Goal: Information Seeking & Learning: Learn about a topic

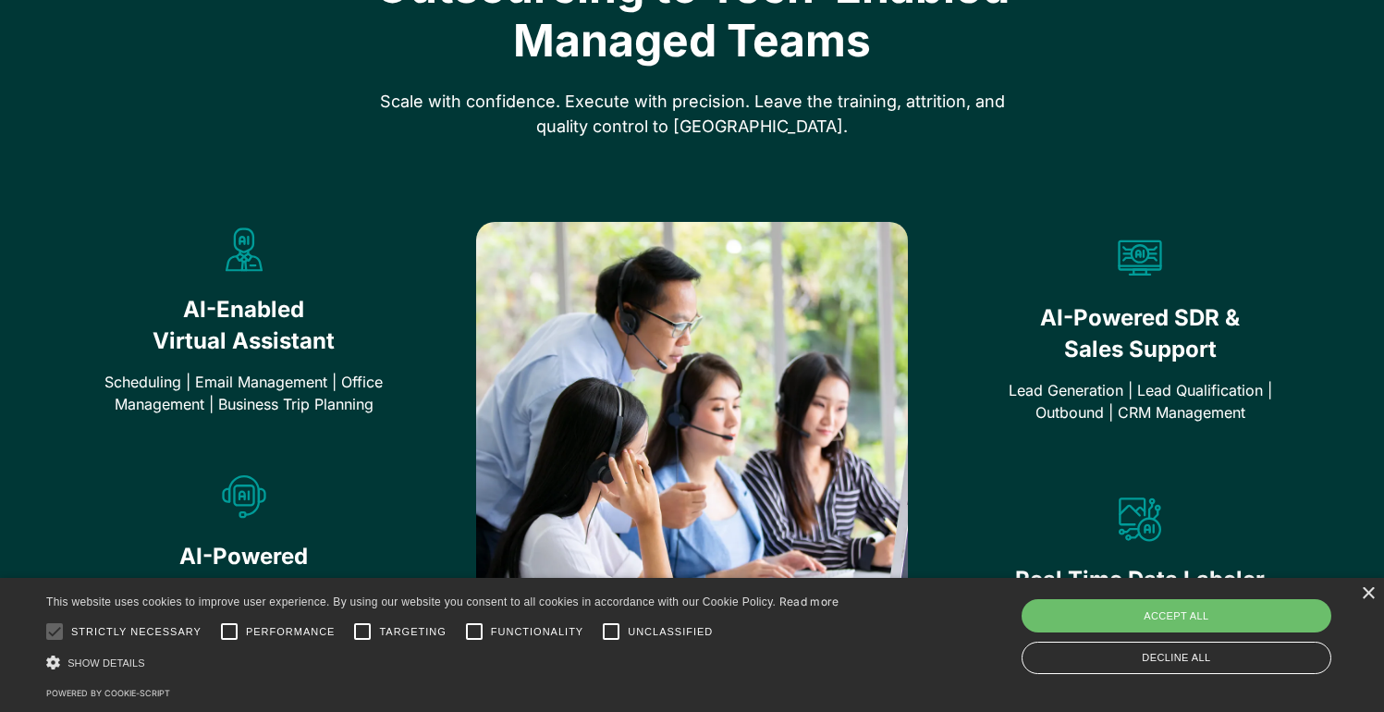
scroll to position [1020, 0]
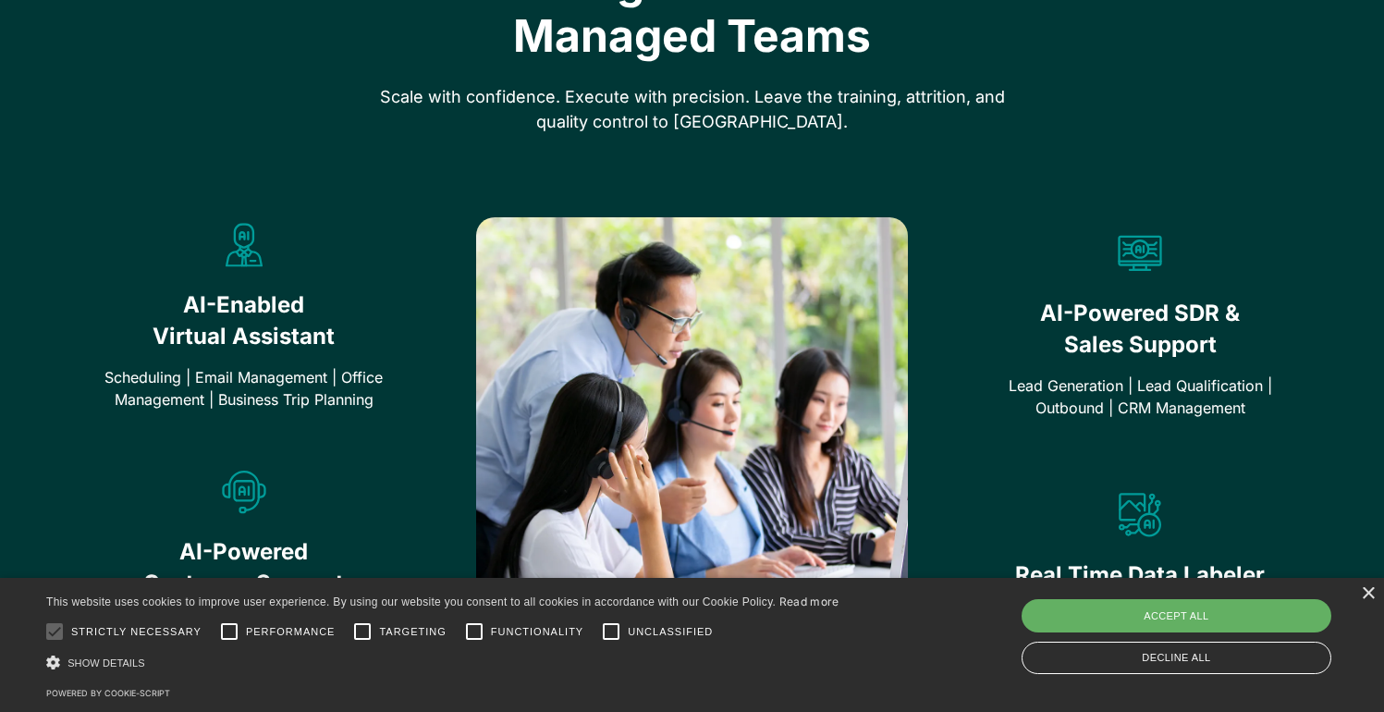
click at [1151, 620] on div "Accept all" at bounding box center [1176, 615] width 310 height 33
checkbox input "true"
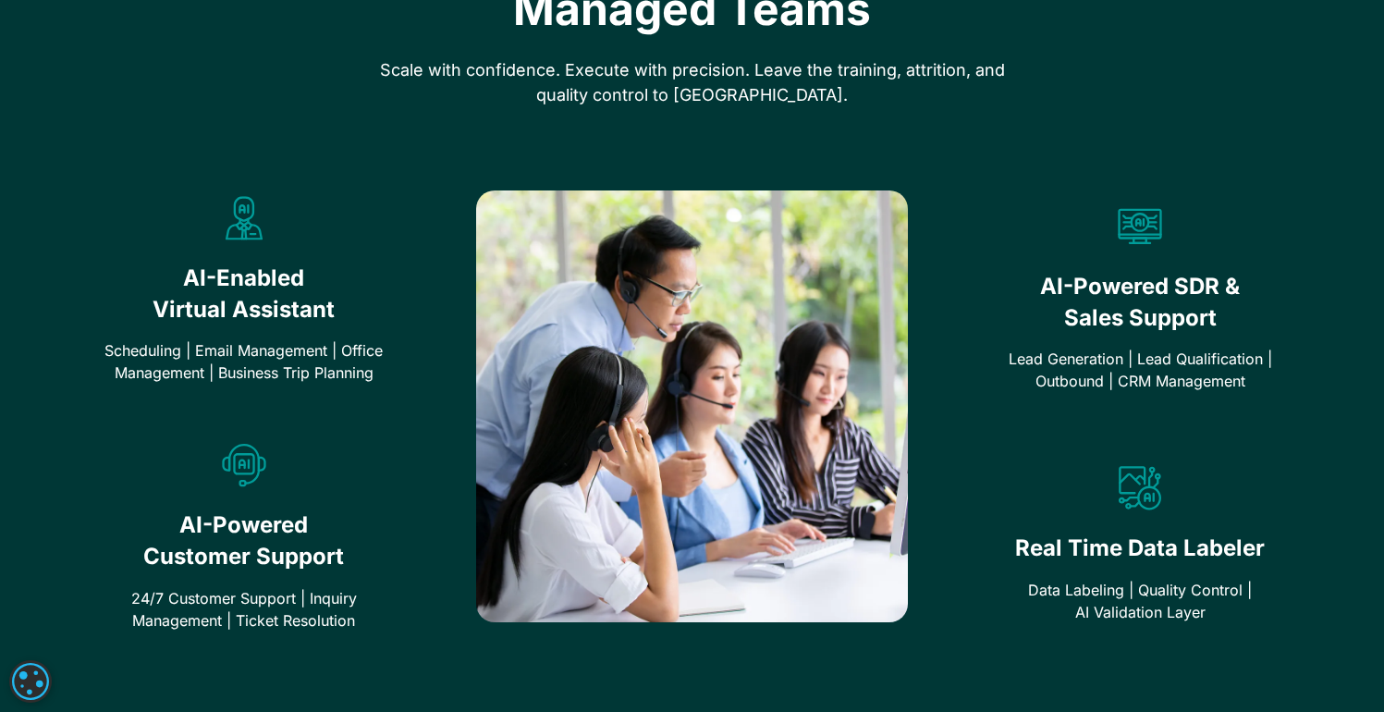
scroll to position [1063, 0]
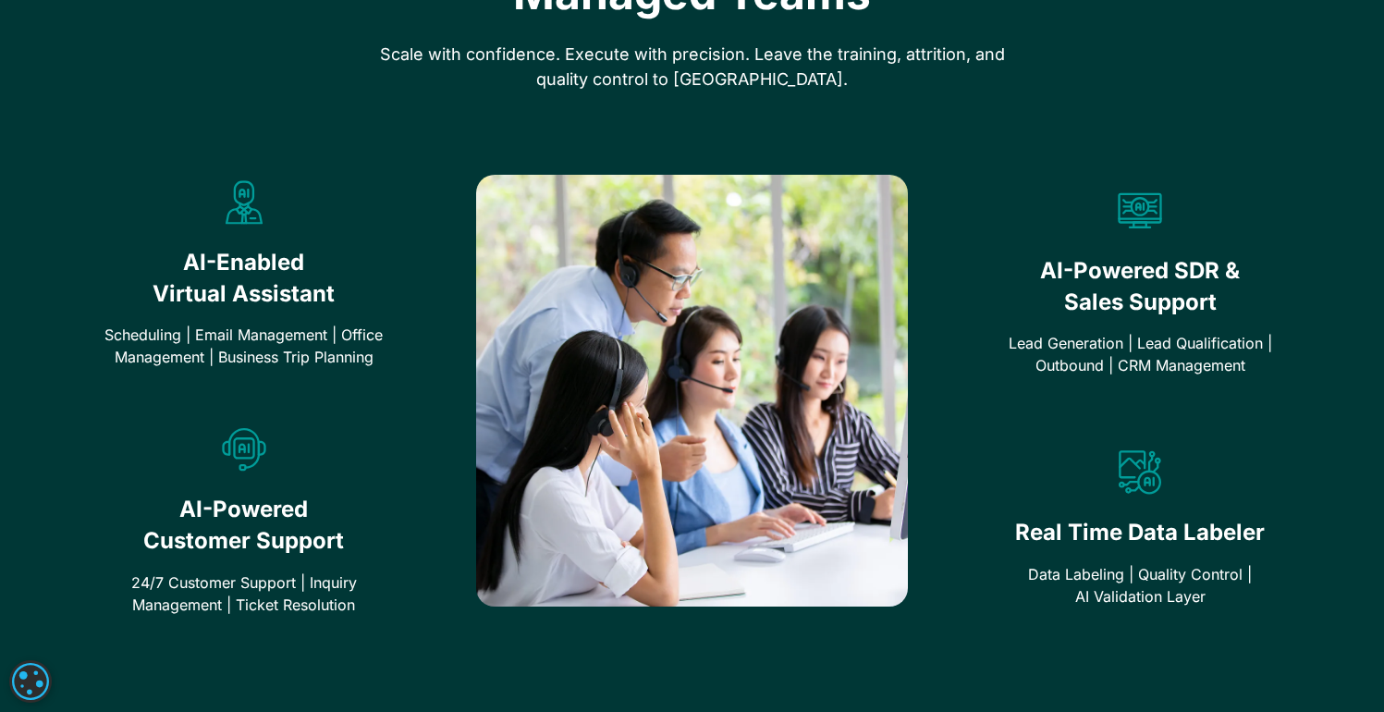
click at [234, 225] on div at bounding box center [244, 236] width 287 height 22
click at [254, 288] on span "Virtual Assistant" at bounding box center [244, 293] width 182 height 31
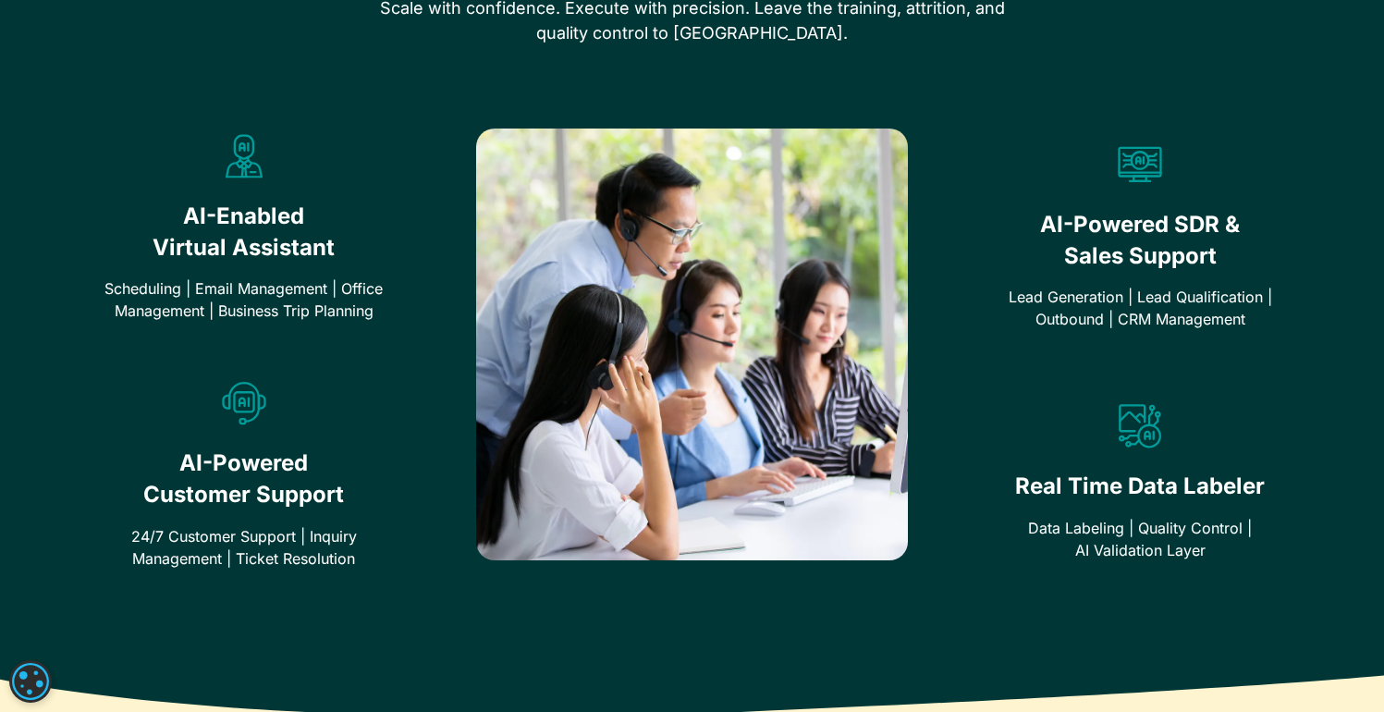
click at [250, 432] on div at bounding box center [244, 436] width 287 height 22
click at [239, 366] on div "AI-Powered Customer Support 24/7 Customer Support | Inquiry Management | Ticket…" at bounding box center [244, 467] width 287 height 202
click at [244, 241] on span "Virtual Assistant" at bounding box center [244, 247] width 182 height 31
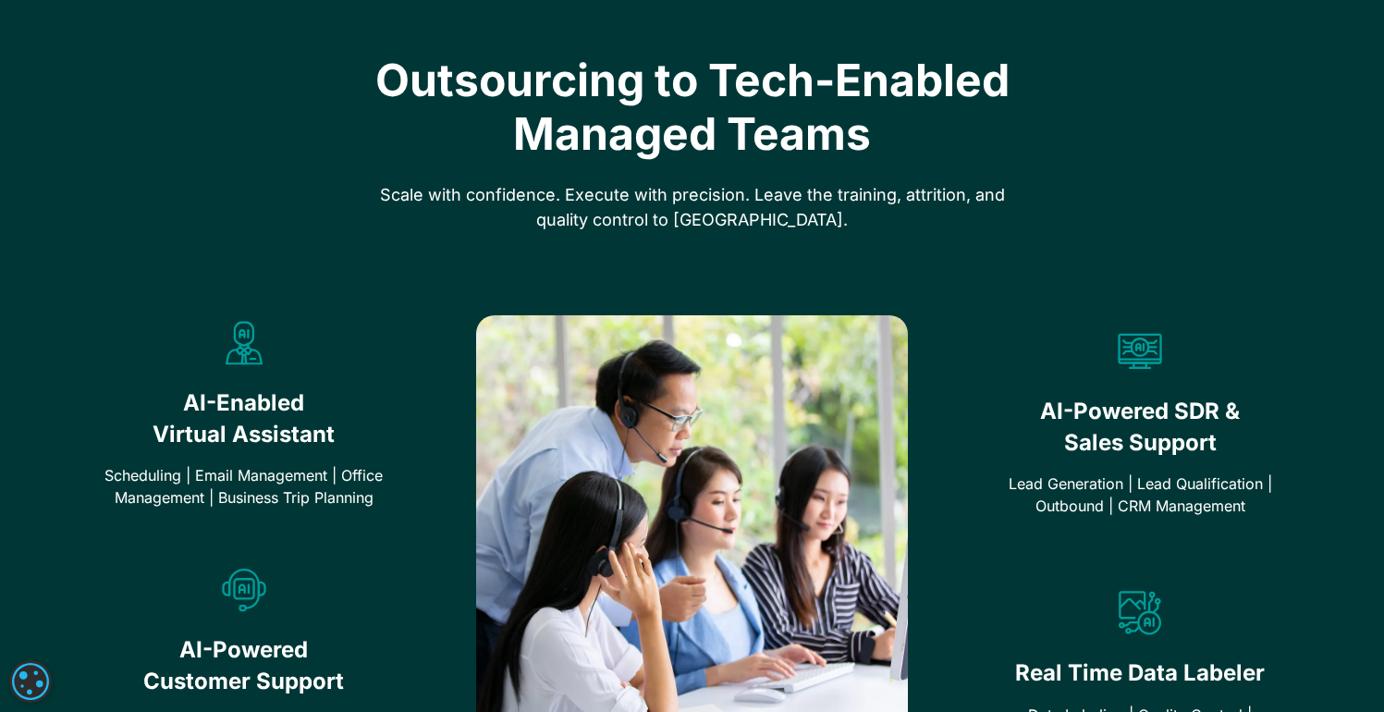
scroll to position [914, 0]
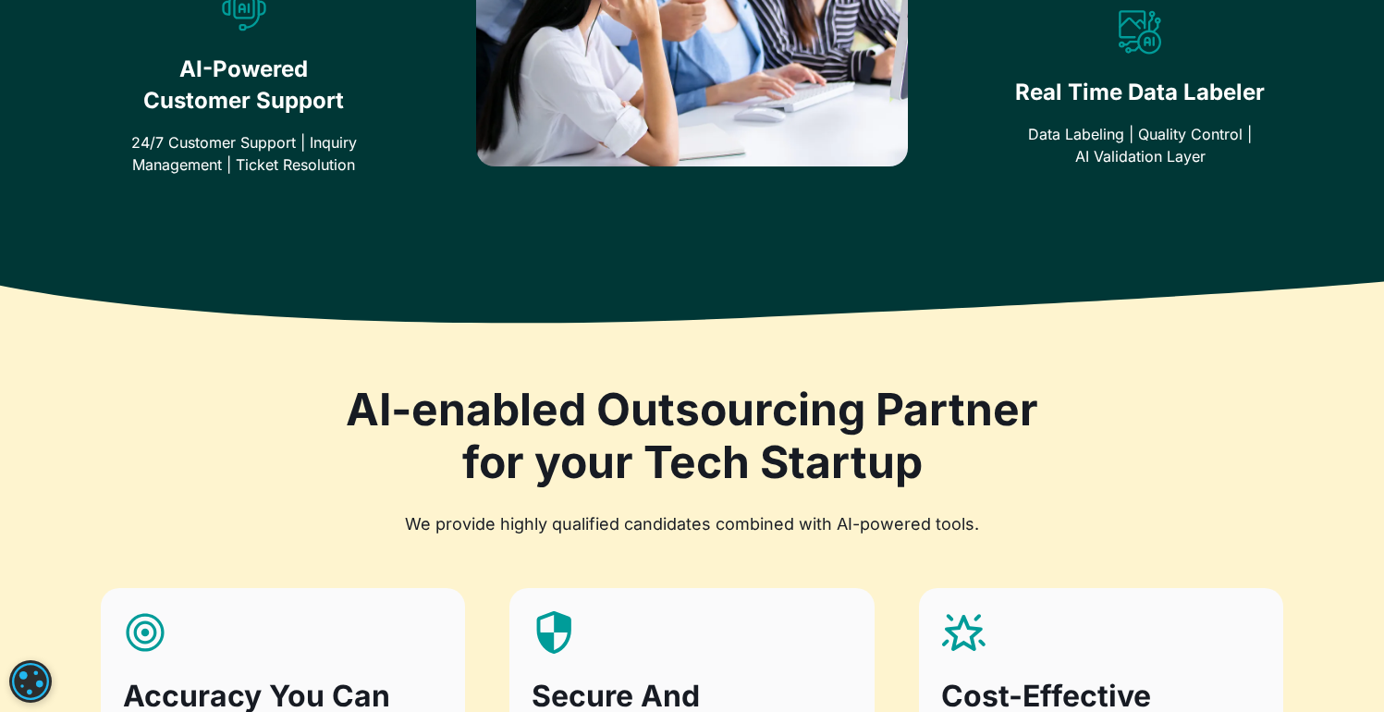
click at [1079, 92] on h2 "Real Time Data Labeler" at bounding box center [1139, 92] width 287 height 31
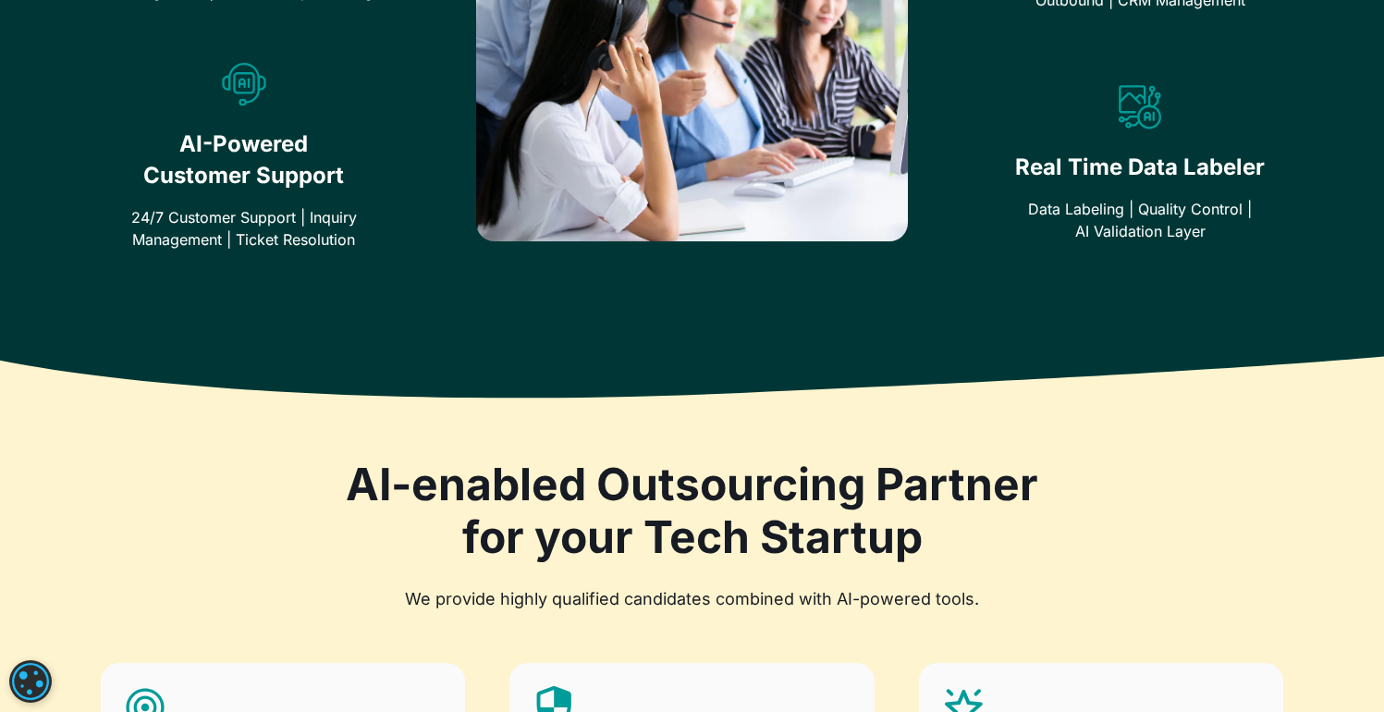
scroll to position [1388, 0]
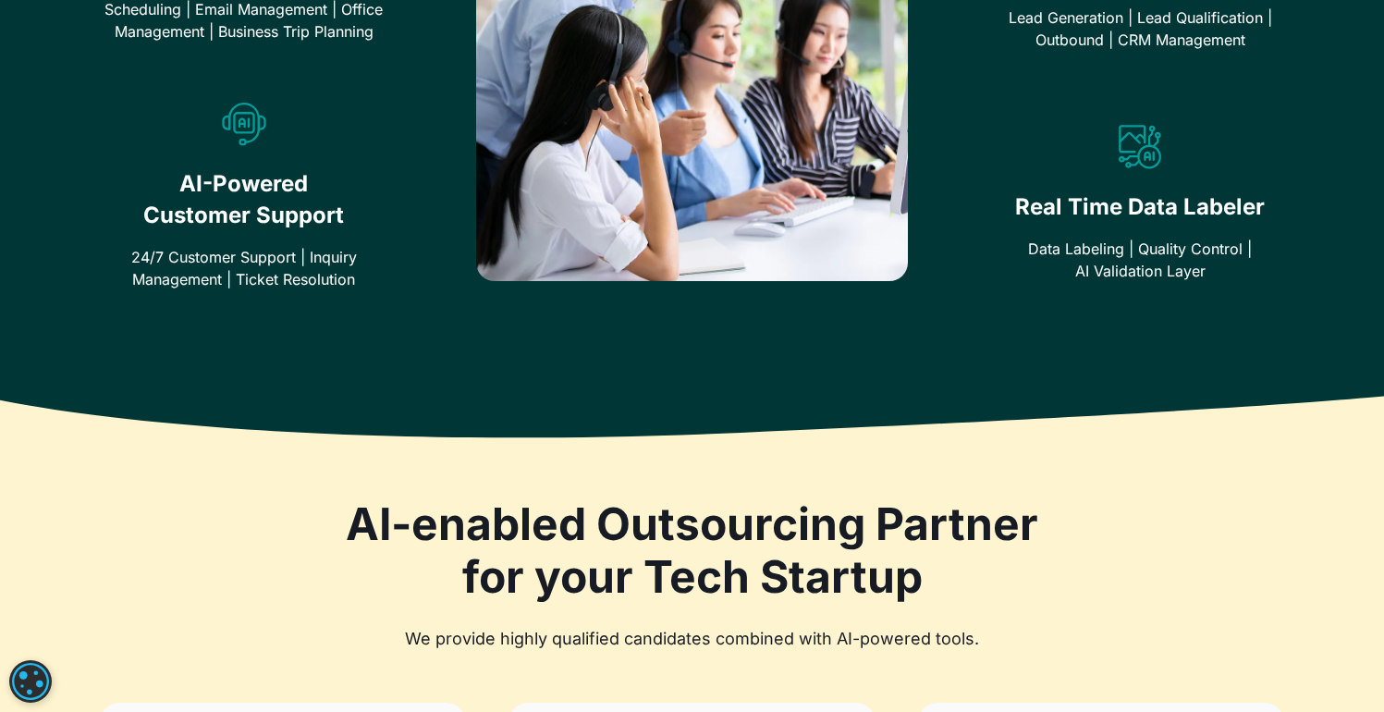
click at [1111, 144] on div "Real Time Data Labeler Data Labeling | Quality Control | AI Validation Layer" at bounding box center [1139, 196] width 287 height 172
click at [1129, 151] on icon at bounding box center [1131, 139] width 27 height 28
click at [245, 114] on icon at bounding box center [244, 124] width 44 height 44
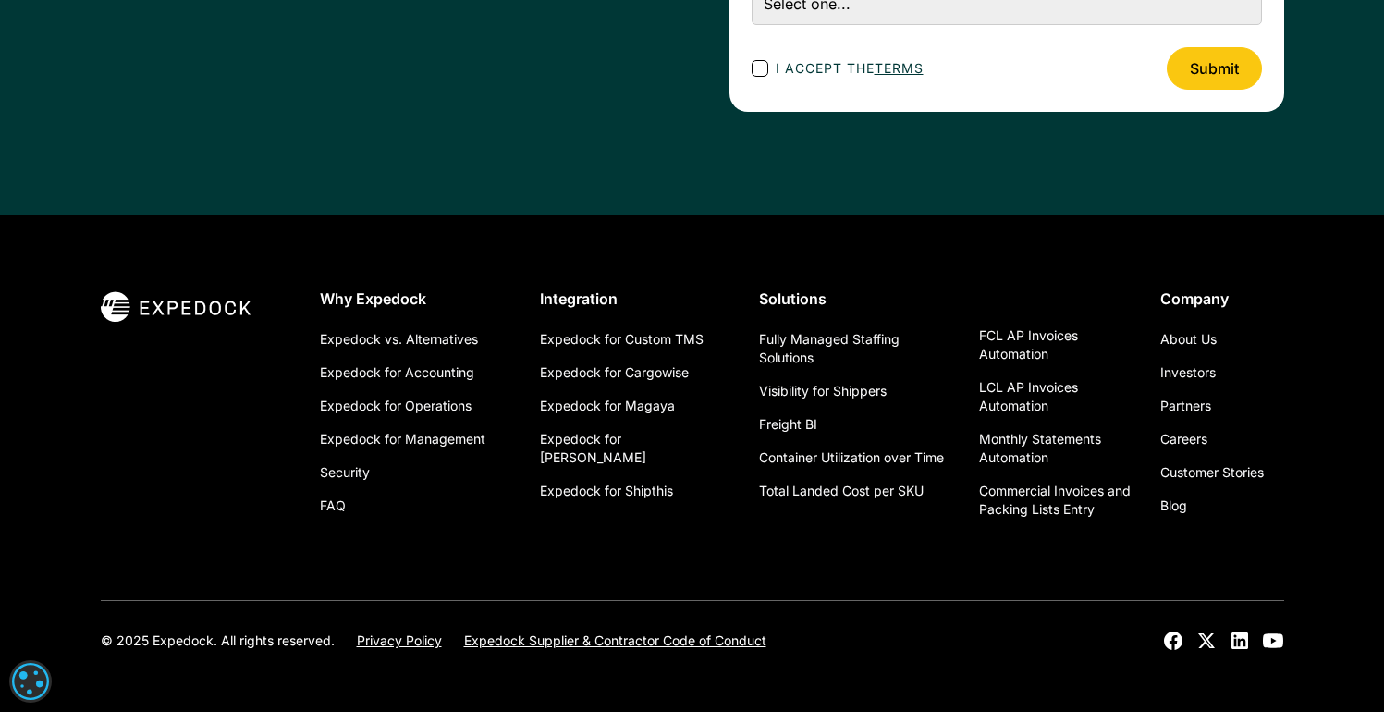
scroll to position [2924, 0]
